Goal: Transaction & Acquisition: Purchase product/service

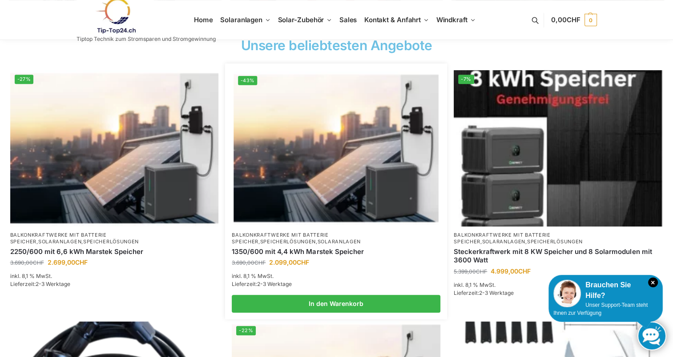
scroll to position [356, 0]
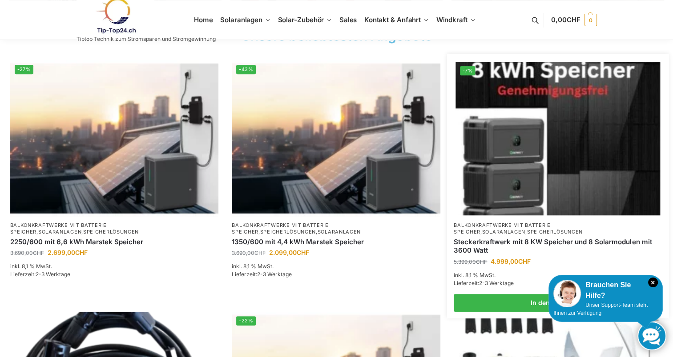
click at [534, 222] on link "Balkonkraftwerke mit Batterie Speicher" at bounding box center [501, 228] width 96 height 13
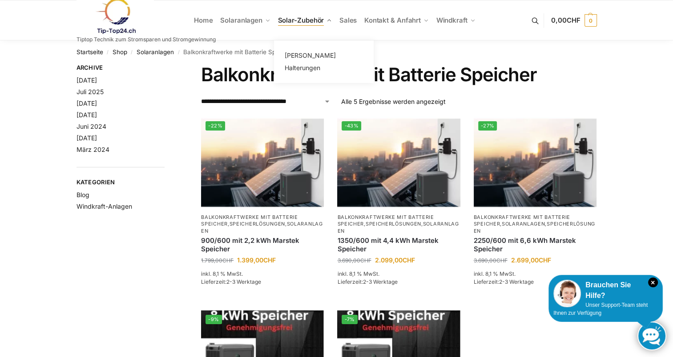
click at [304, 18] on span "Solar-Zubehör" at bounding box center [301, 20] width 46 height 8
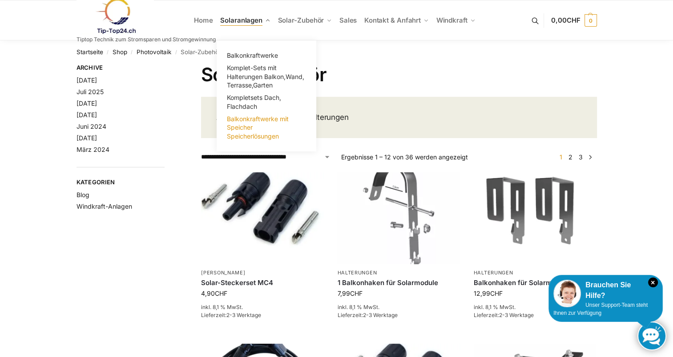
click at [241, 131] on span "Balkonkraftwerke mit Speicher Speicherlösungen" at bounding box center [258, 127] width 62 height 25
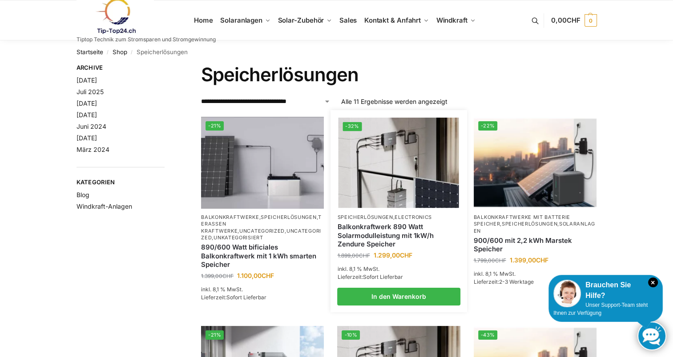
click at [389, 226] on link "Balkonkraftwerk 890 Watt Solarmodulleistung mit 1kW/h Zendure Speicher" at bounding box center [398, 236] width 123 height 26
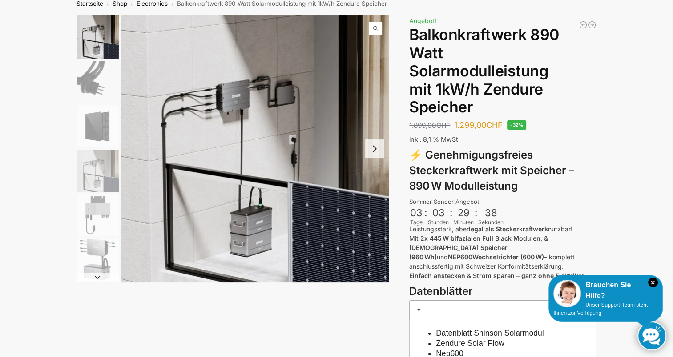
scroll to position [59, 0]
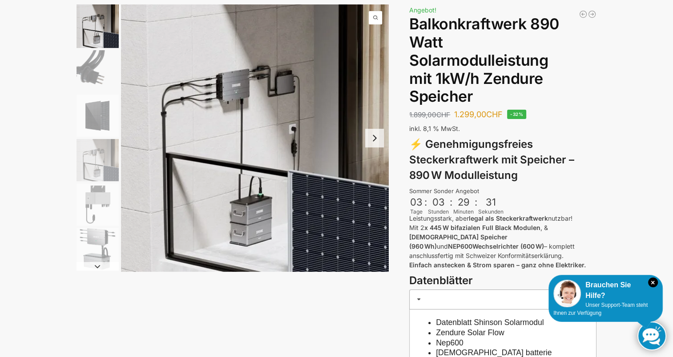
click at [89, 110] on img "3 / 6" at bounding box center [97, 116] width 42 height 42
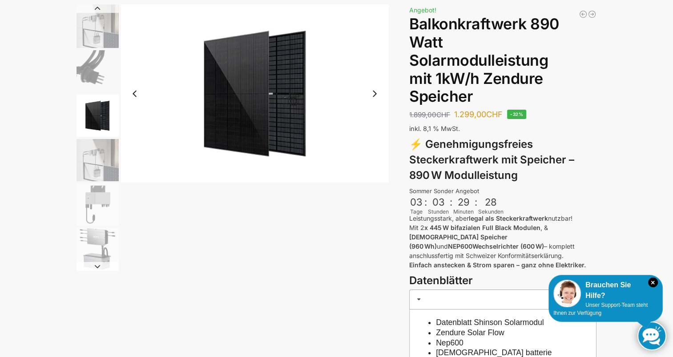
click at [93, 157] on img "4 / 6" at bounding box center [97, 160] width 42 height 42
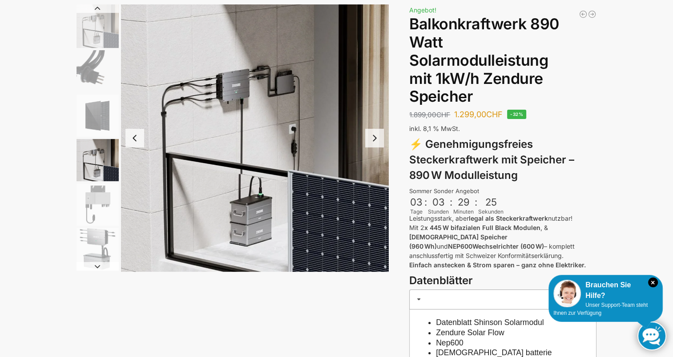
click at [98, 201] on img "5 / 6" at bounding box center [97, 205] width 42 height 42
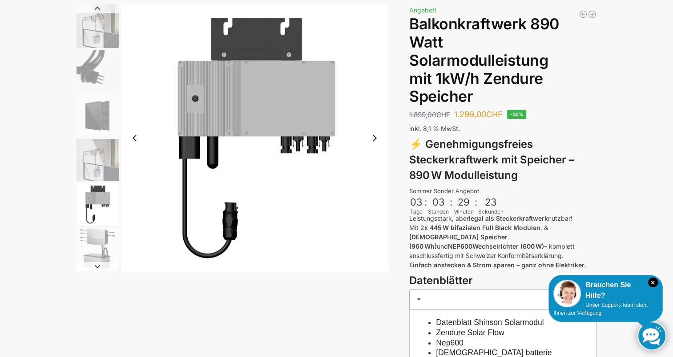
click at [100, 238] on img "6 / 6" at bounding box center [97, 249] width 42 height 42
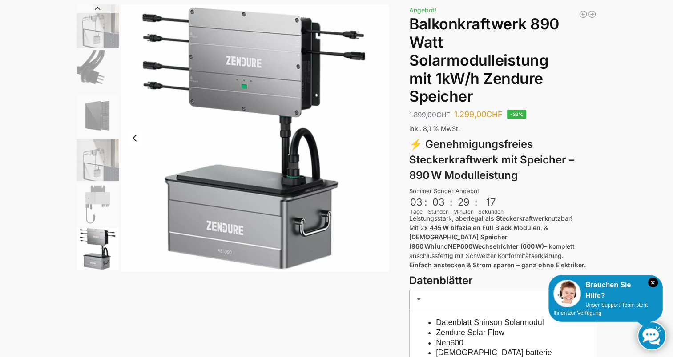
click at [95, 200] on img "5 / 6" at bounding box center [97, 205] width 42 height 42
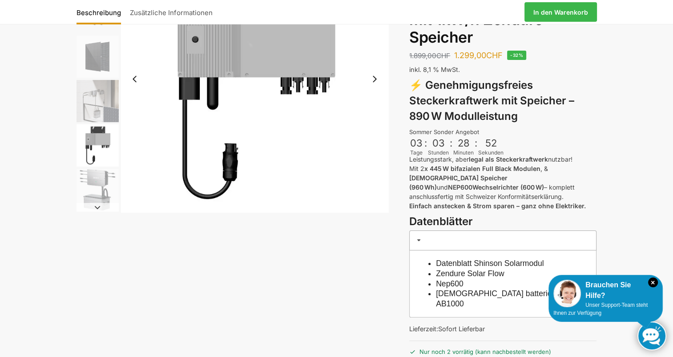
scroll to position [29, 0]
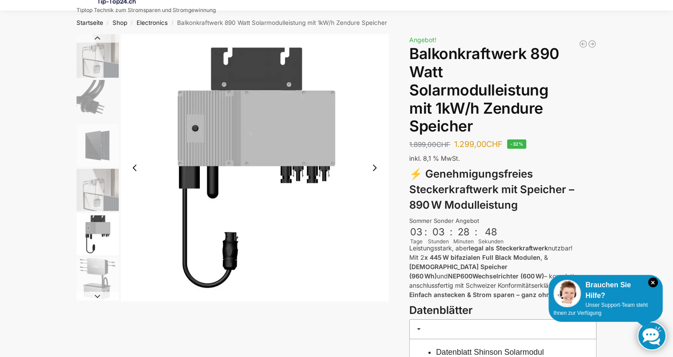
click at [101, 189] on img "4 / 6" at bounding box center [97, 190] width 42 height 42
